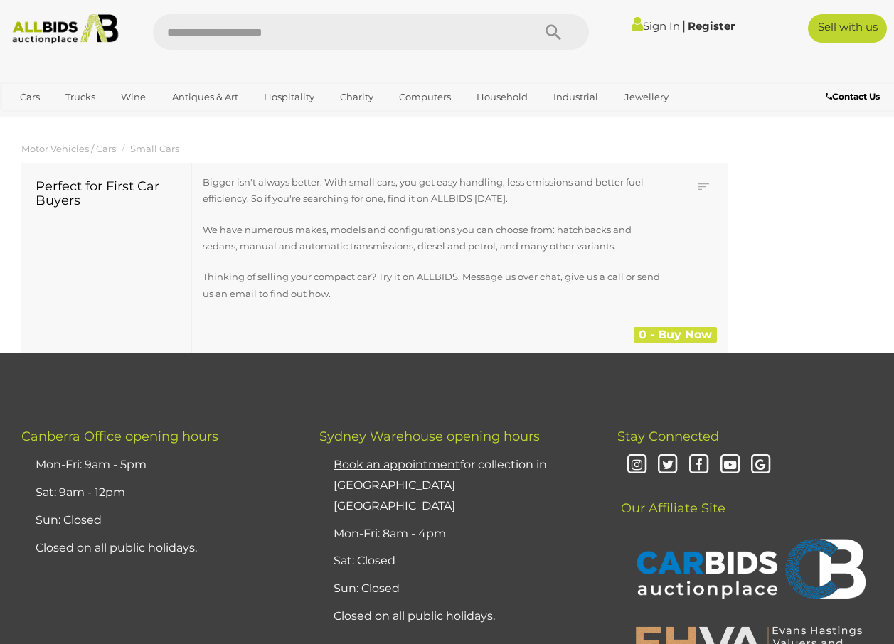
click at [709, 27] on link "Register" at bounding box center [710, 26] width 47 height 14
click at [648, 28] on link "Sign In" at bounding box center [655, 26] width 48 height 14
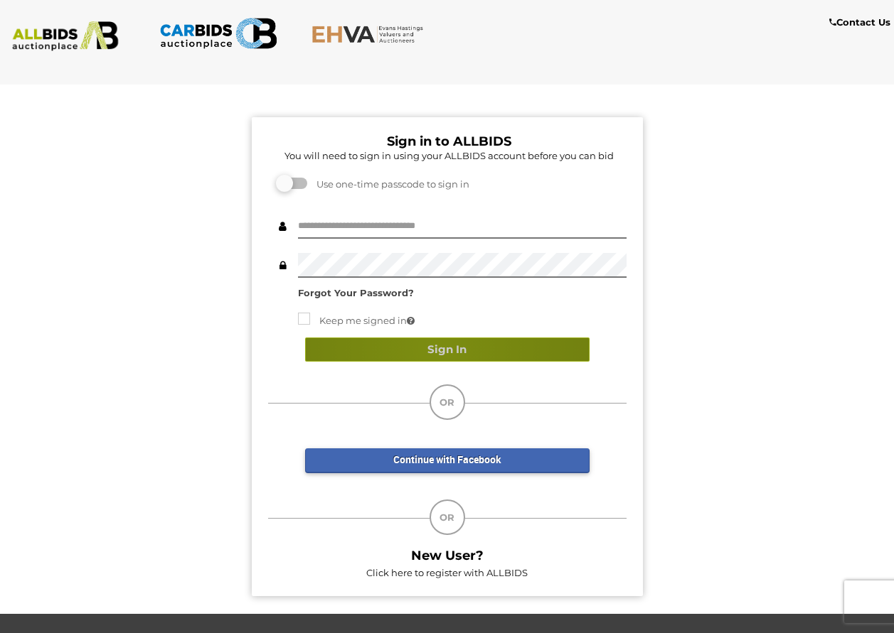
click at [434, 348] on button "Sign In" at bounding box center [447, 350] width 284 height 25
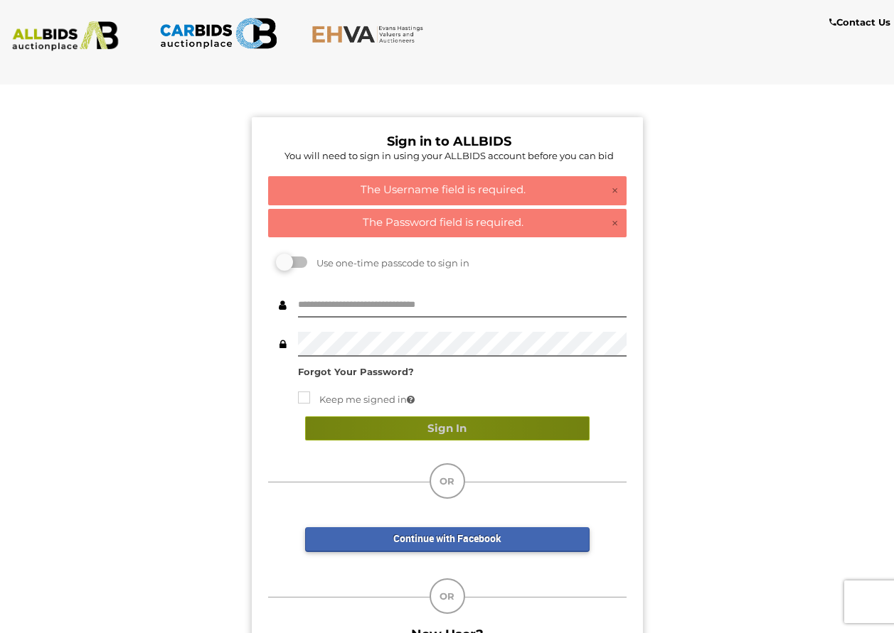
click at [438, 437] on button "Sign In" at bounding box center [447, 429] width 284 height 25
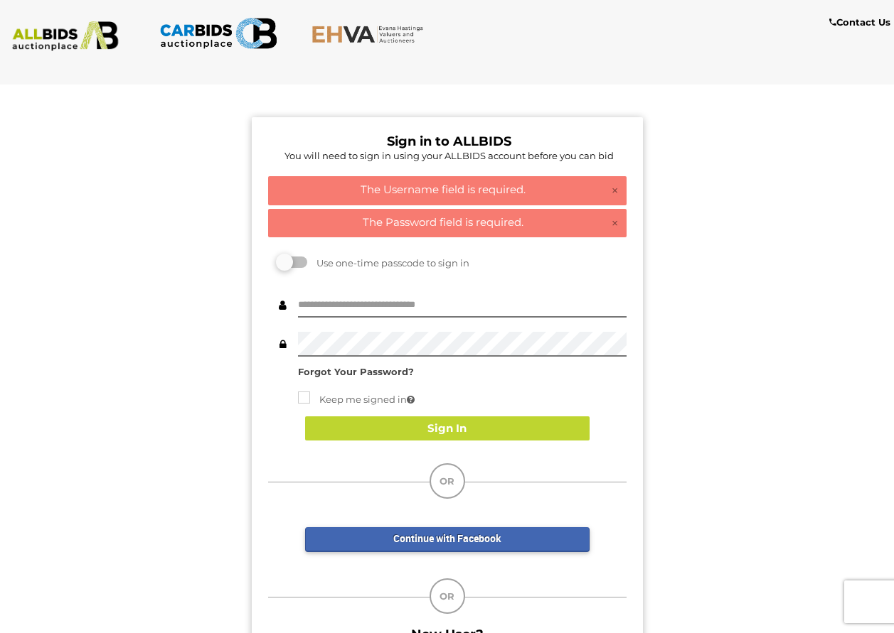
click at [189, 28] on img at bounding box center [218, 33] width 118 height 38
